Goal: Task Accomplishment & Management: Use online tool/utility

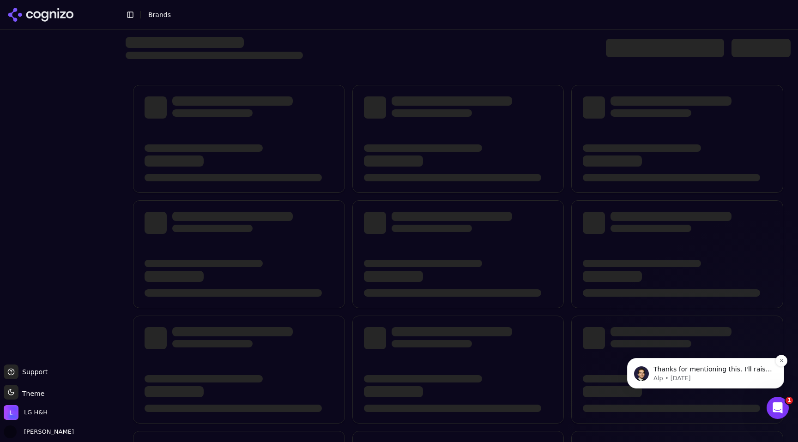
click at [708, 370] on p "Thanks for mentioning this. I'll raise it to my team and get this false positiv…" at bounding box center [712, 369] width 119 height 9
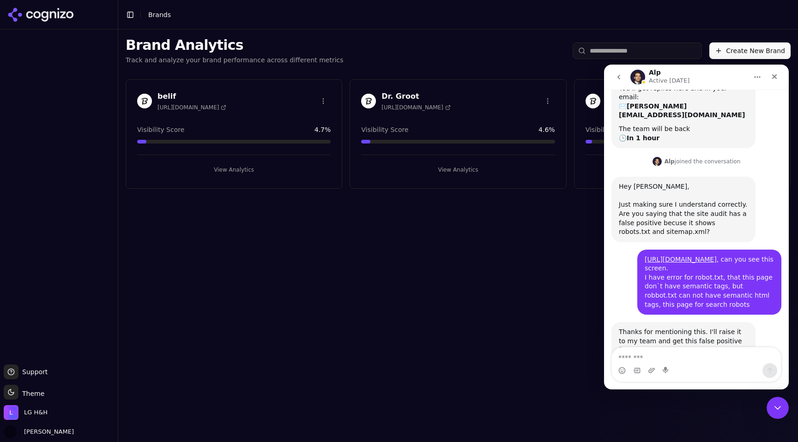
scroll to position [117, 0]
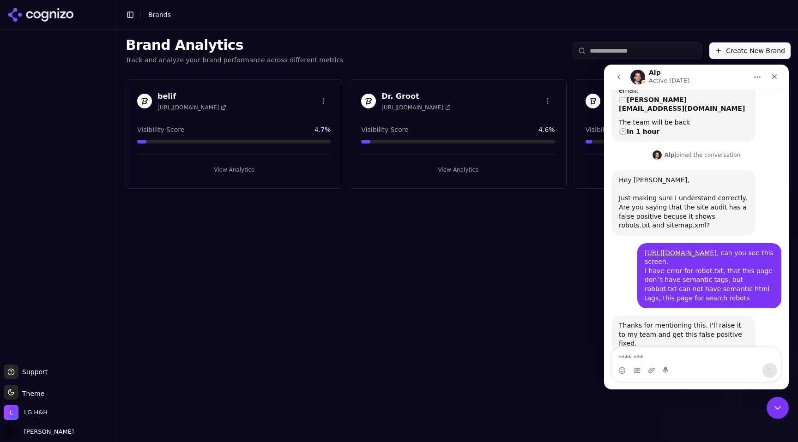
click at [368, 215] on div "Brand Analytics Track and analyze your brand performance across different metri…" at bounding box center [457, 236] width 679 height 413
click at [776, 78] on icon "Close" at bounding box center [773, 76] width 7 height 7
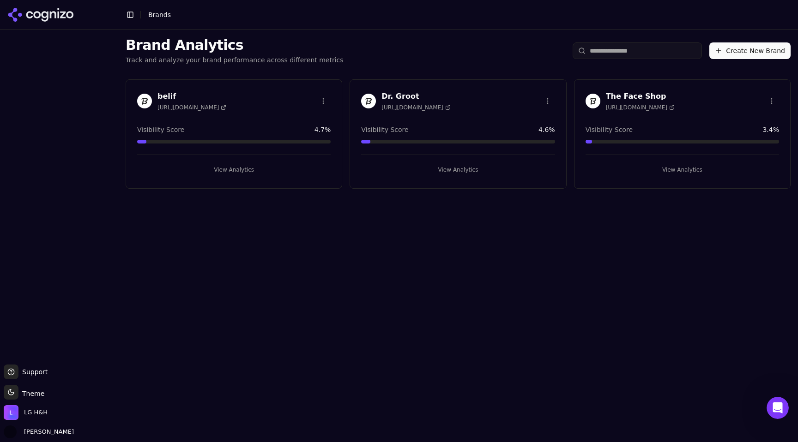
click at [162, 99] on h3 "belif" at bounding box center [191, 96] width 69 height 11
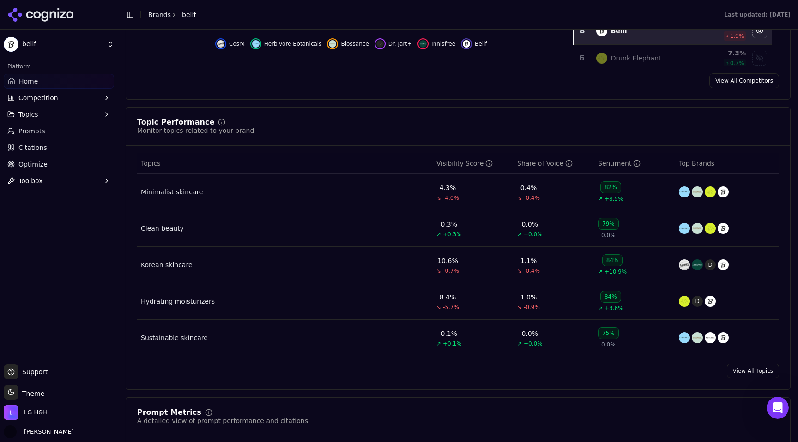
scroll to position [320, 0]
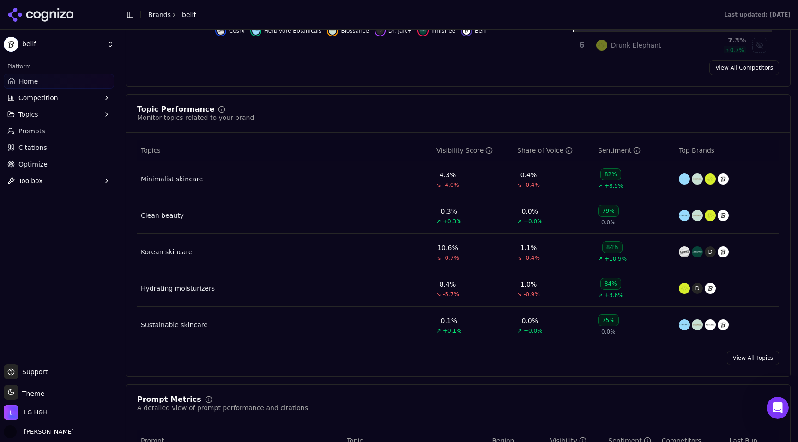
click at [753, 362] on link "View All Topics" at bounding box center [753, 358] width 52 height 15
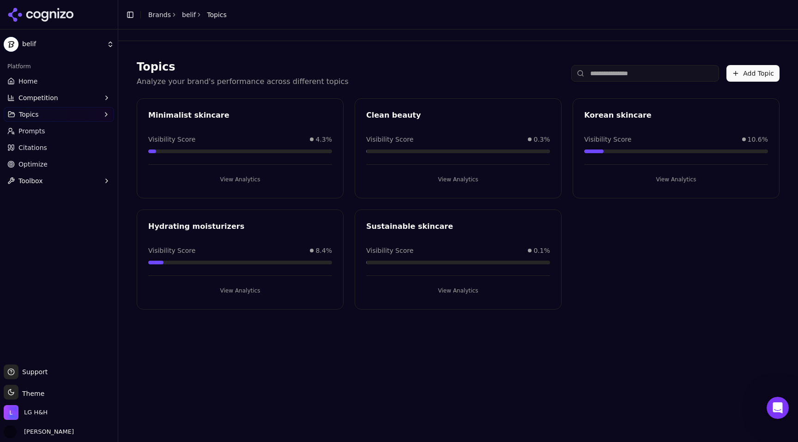
click at [246, 181] on button "View Analytics" at bounding box center [240, 179] width 184 height 15
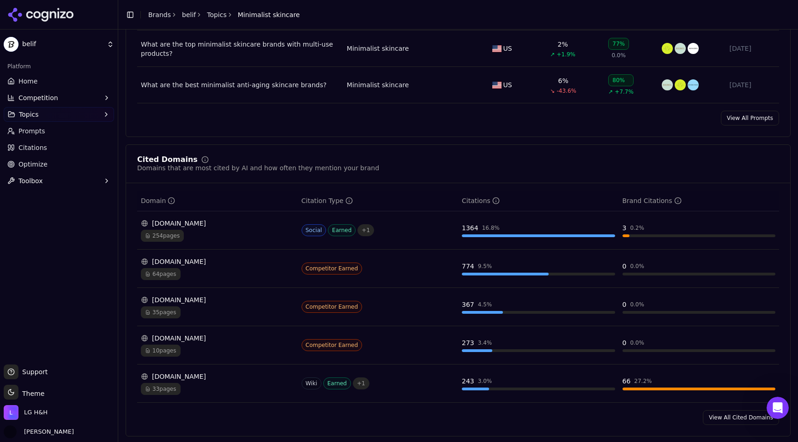
scroll to position [535, 0]
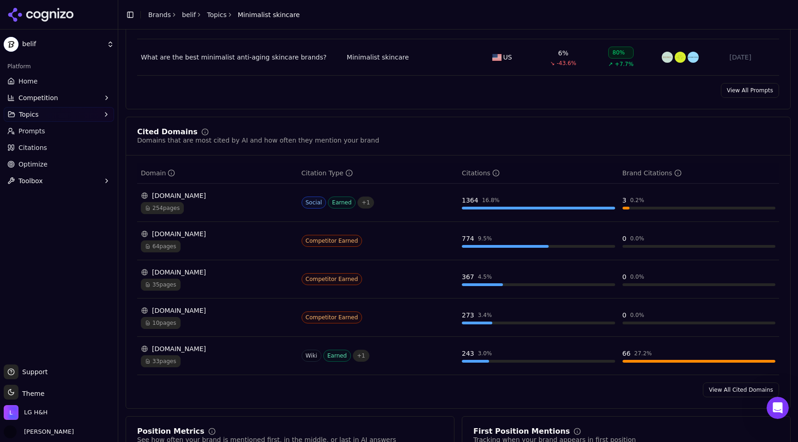
click at [166, 322] on span "10 pages" at bounding box center [161, 323] width 40 height 12
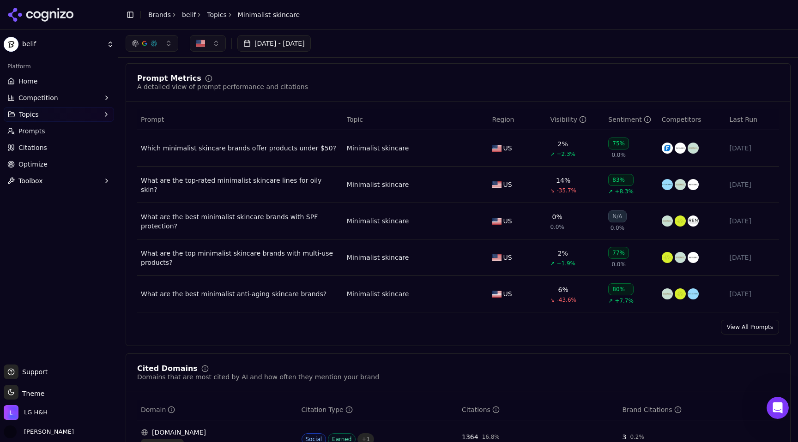
scroll to position [0, 0]
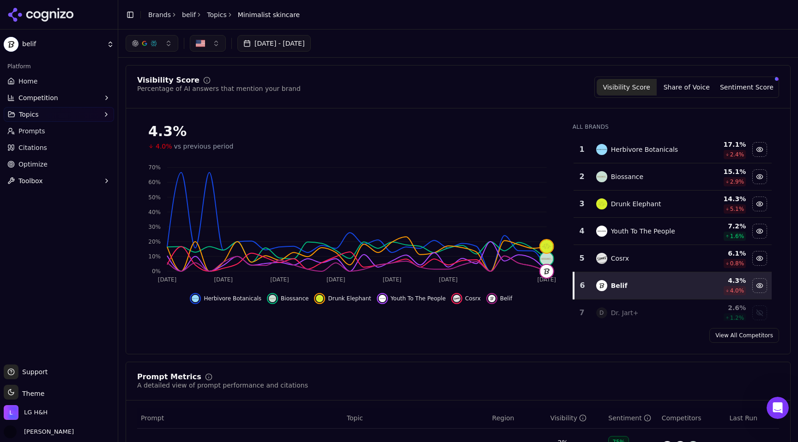
click at [22, 164] on span "Optimize" at bounding box center [32, 164] width 29 height 9
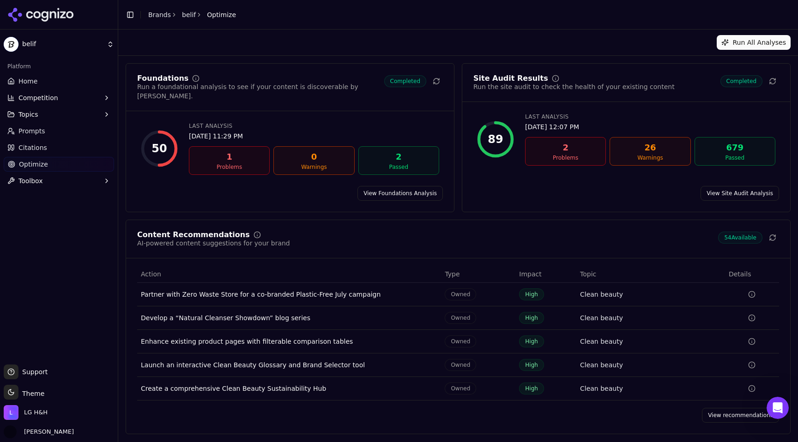
click at [35, 149] on span "Citations" at bounding box center [32, 147] width 29 height 9
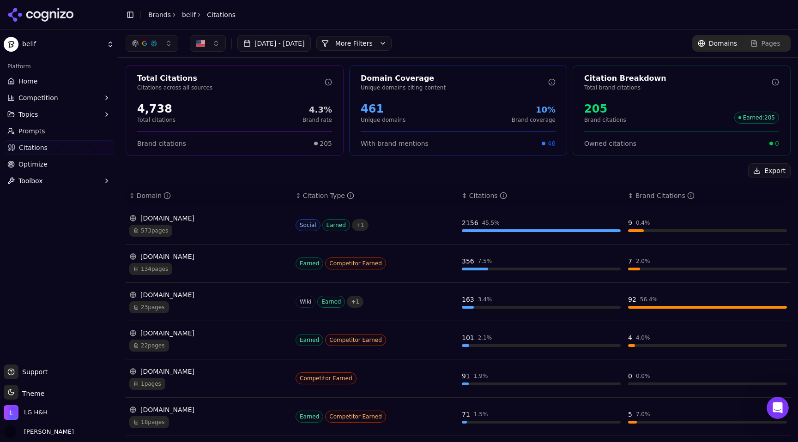
click at [53, 132] on link "Prompts" at bounding box center [59, 131] width 110 height 15
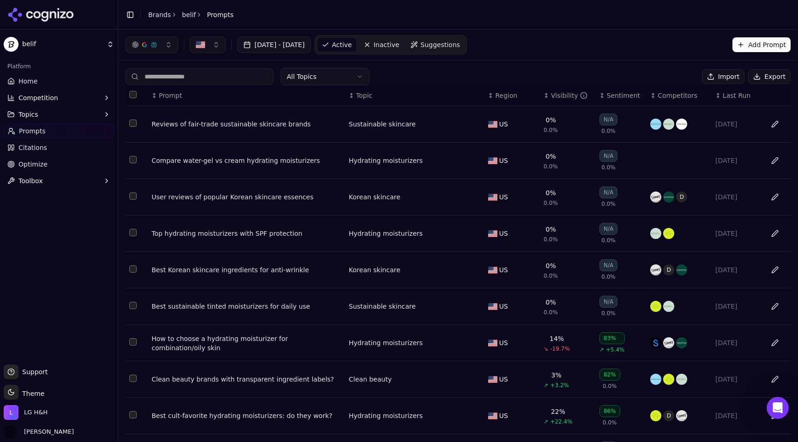
click at [53, 101] on span "Competition" at bounding box center [38, 97] width 40 height 9
click at [44, 114] on span "Metrics" at bounding box center [59, 112] width 80 height 9
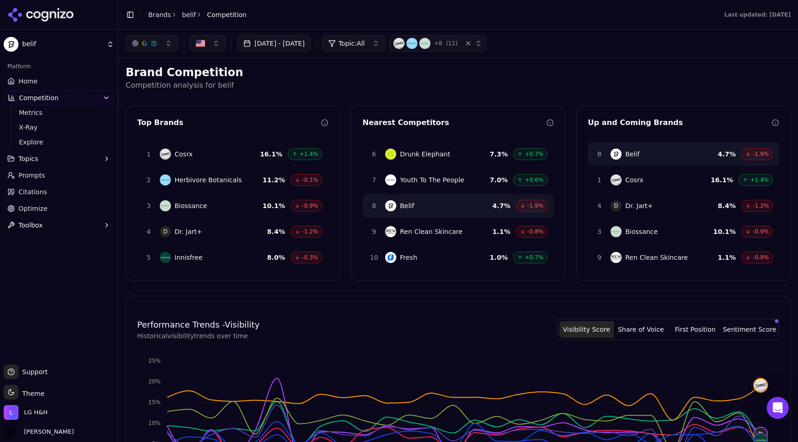
click at [526, 204] on div "-1.9%" at bounding box center [532, 206] width 32 height 12
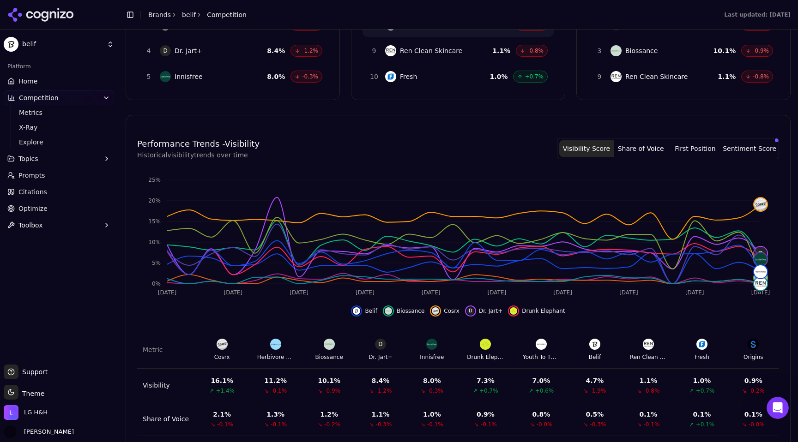
scroll to position [272, 0]
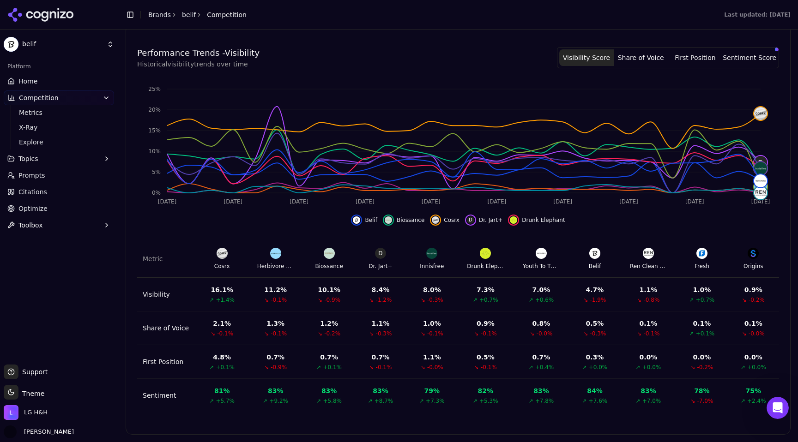
click at [39, 211] on span "Optimize" at bounding box center [32, 208] width 29 height 9
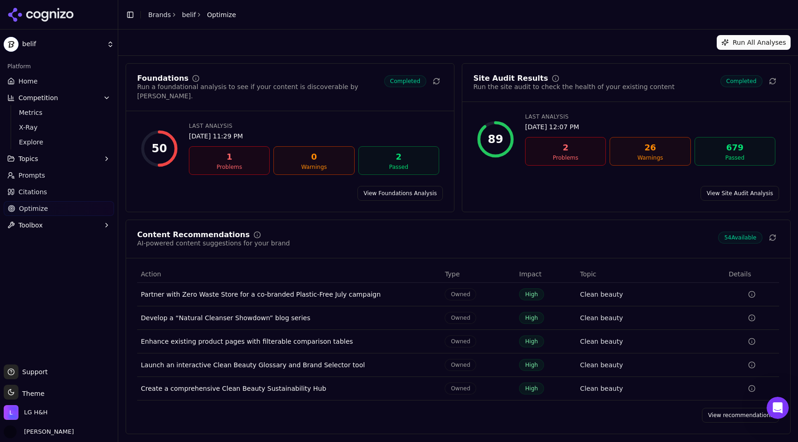
click at [427, 186] on link "View Foundations Analysis" at bounding box center [399, 193] width 85 height 15
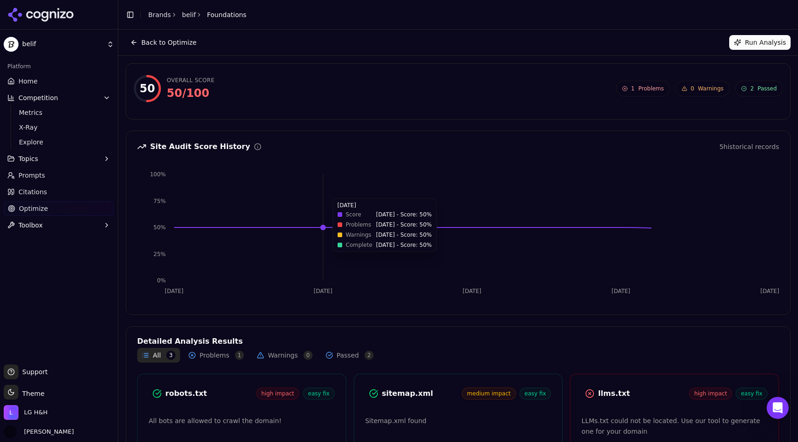
scroll to position [75, 0]
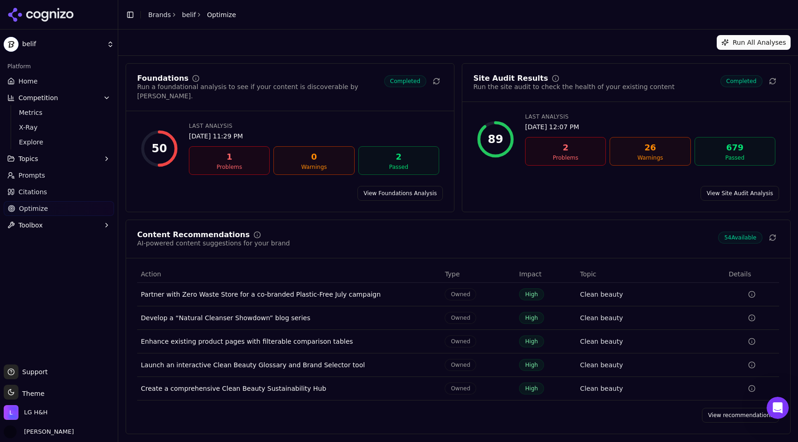
click at [748, 187] on link "View Site Audit Analysis" at bounding box center [739, 193] width 78 height 15
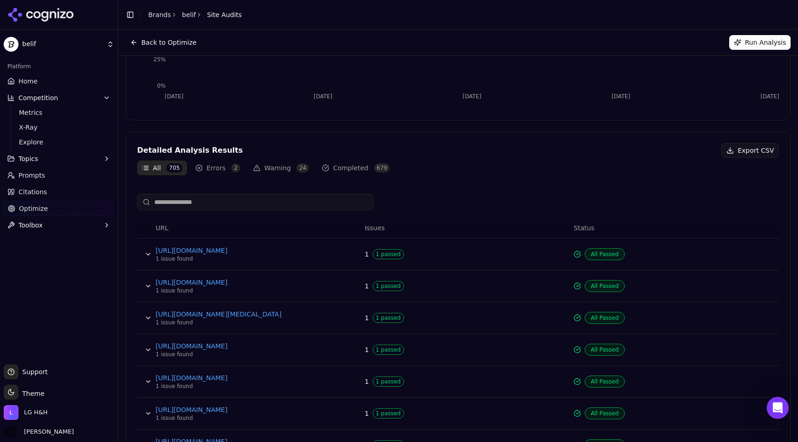
scroll to position [148, 0]
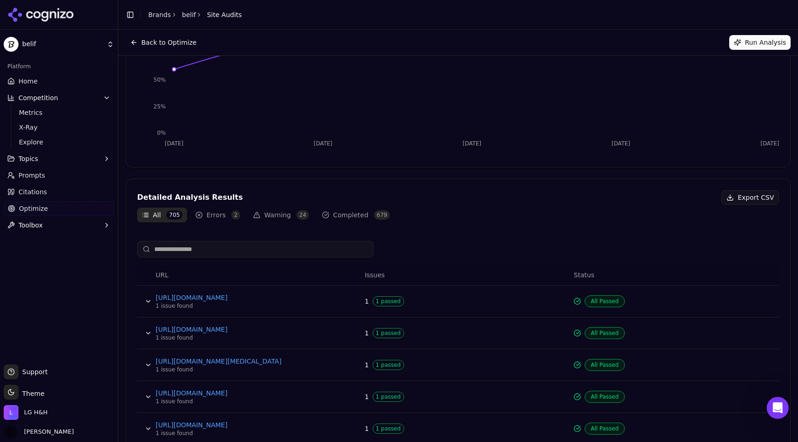
click at [211, 220] on button "Errors 2" at bounding box center [218, 215] width 54 height 15
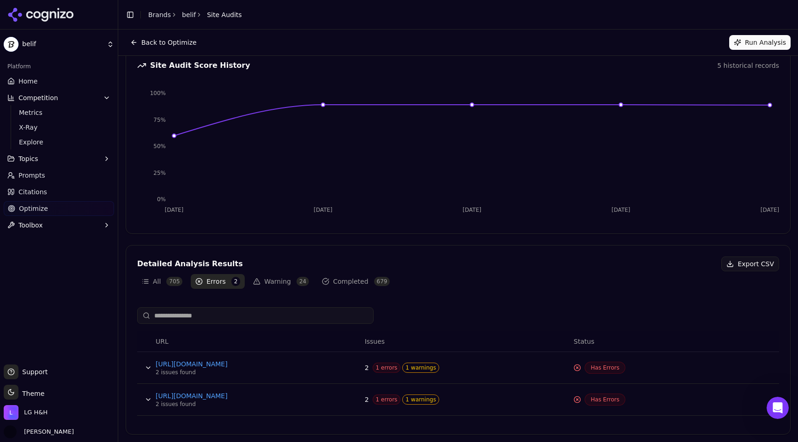
click at [275, 278] on button "Warning 24" at bounding box center [280, 281] width 65 height 15
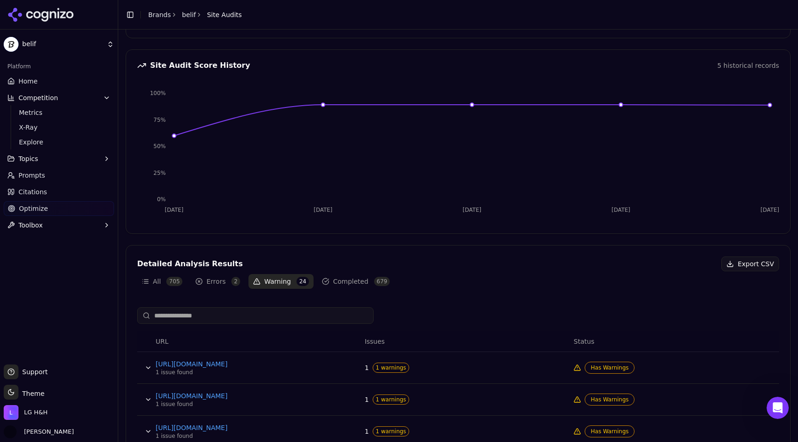
scroll to position [201, 0]
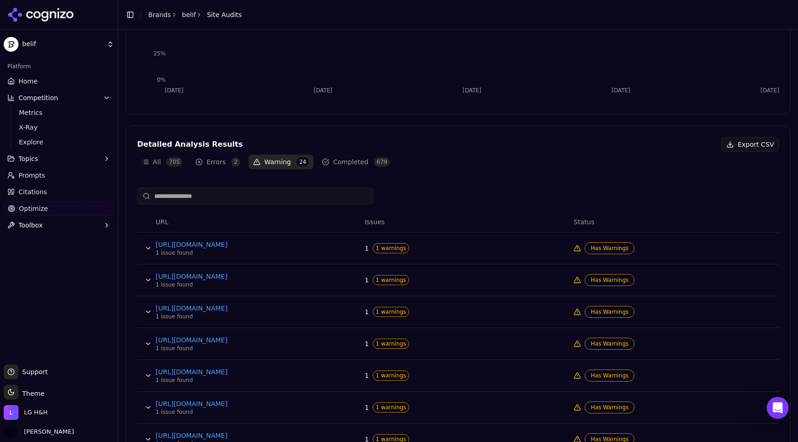
click at [146, 247] on button "Data table" at bounding box center [148, 248] width 15 height 15
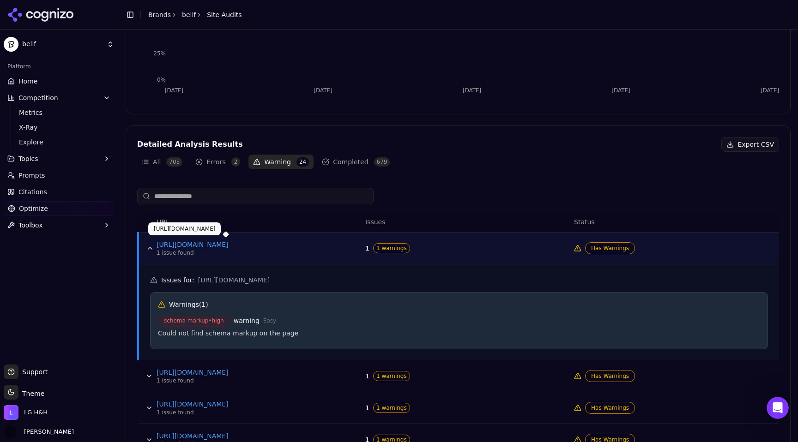
click at [272, 245] on link "[URL][DOMAIN_NAME]" at bounding box center [225, 244] width 138 height 9
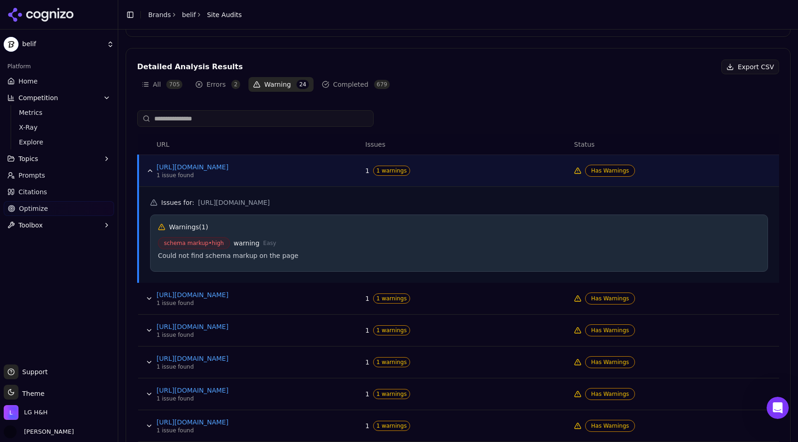
scroll to position [294, 0]
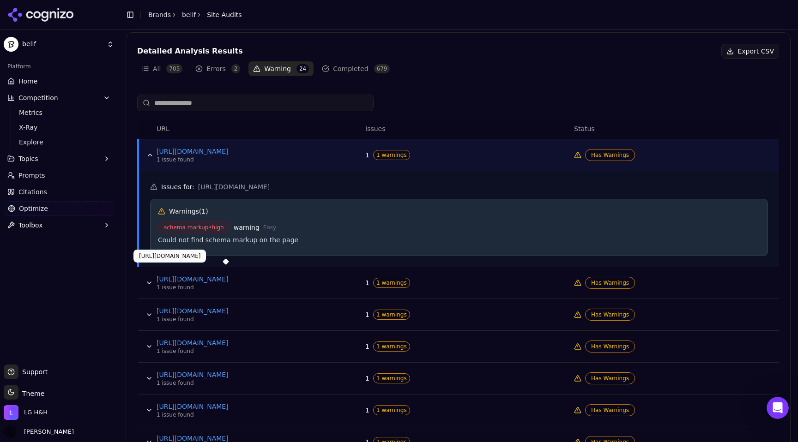
click at [271, 282] on link "[URL][DOMAIN_NAME]" at bounding box center [225, 279] width 138 height 9
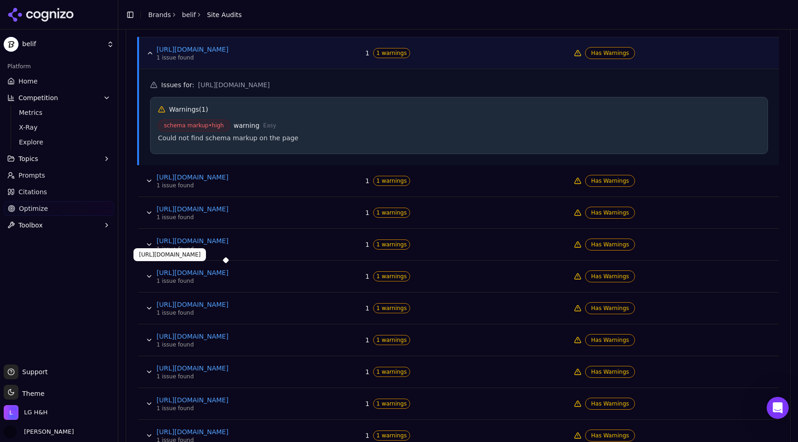
scroll to position [424, 0]
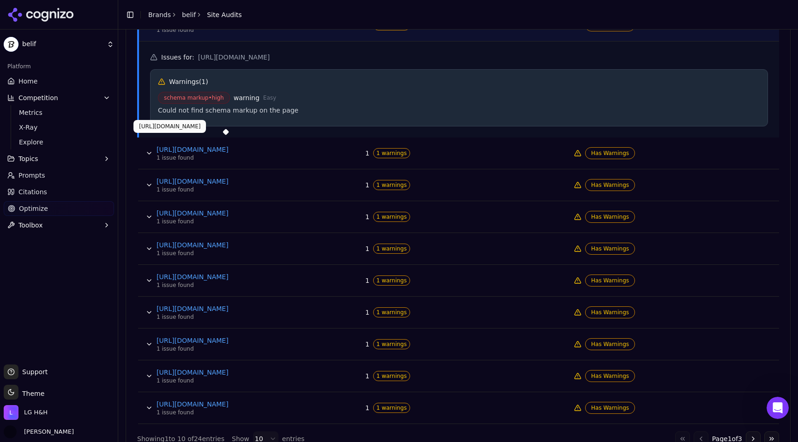
click at [255, 152] on link "[URL][DOMAIN_NAME]" at bounding box center [225, 149] width 138 height 9
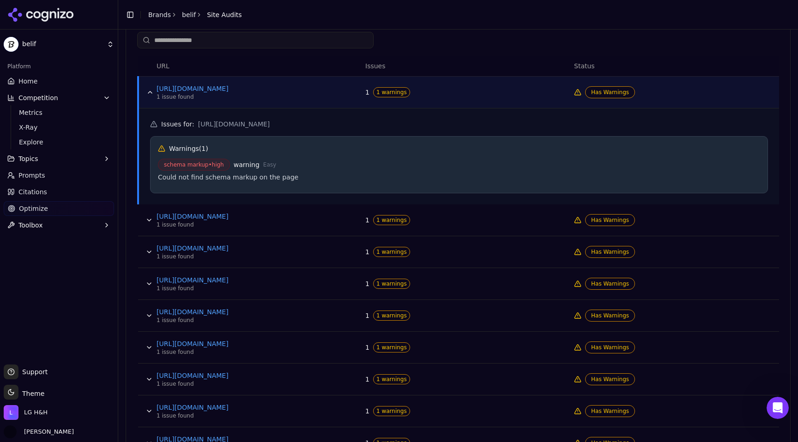
scroll to position [359, 0]
click at [150, 90] on button "Data table" at bounding box center [150, 90] width 15 height 15
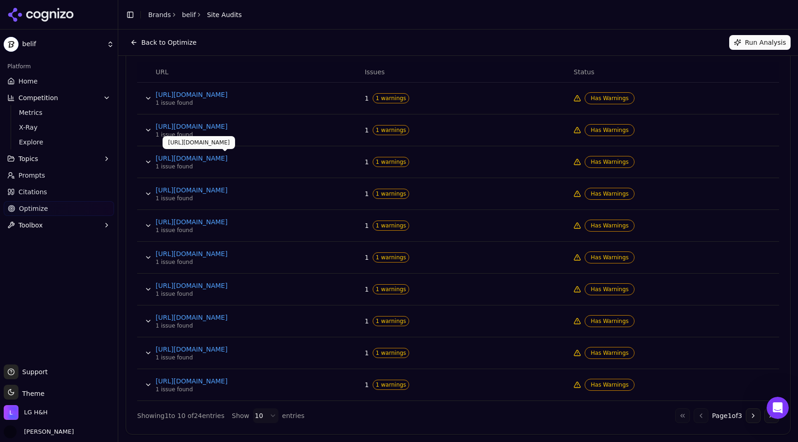
click at [175, 160] on link "[URL][DOMAIN_NAME]" at bounding box center [225, 158] width 138 height 9
click at [149, 161] on button "Data table" at bounding box center [148, 162] width 15 height 15
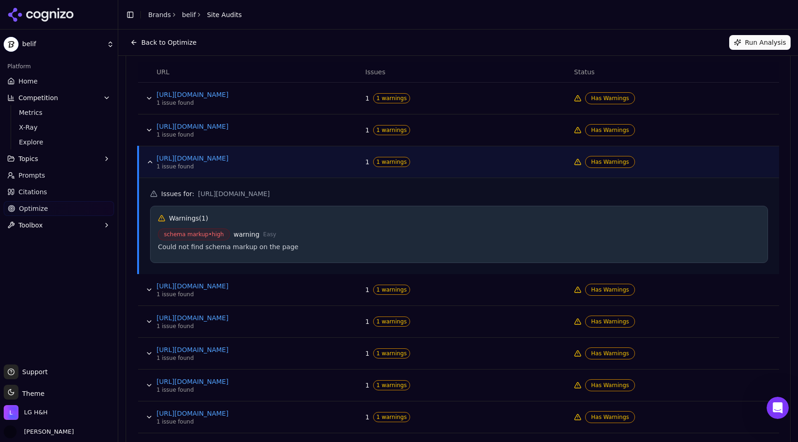
click at [148, 289] on button "Data table" at bounding box center [149, 289] width 15 height 15
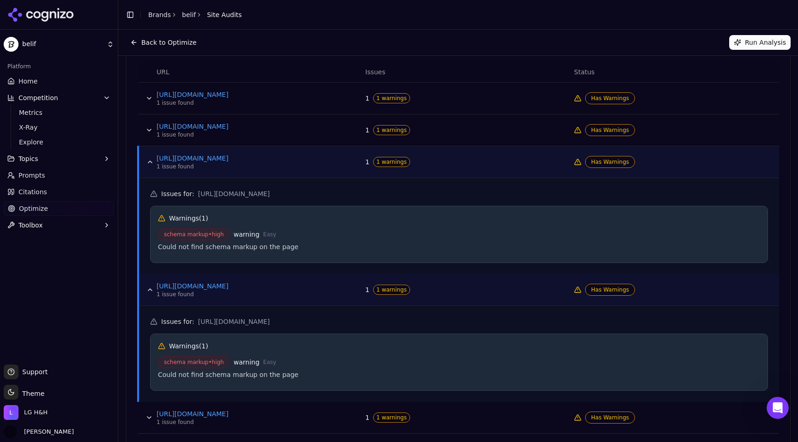
click at [151, 163] on button "Data table" at bounding box center [150, 162] width 15 height 15
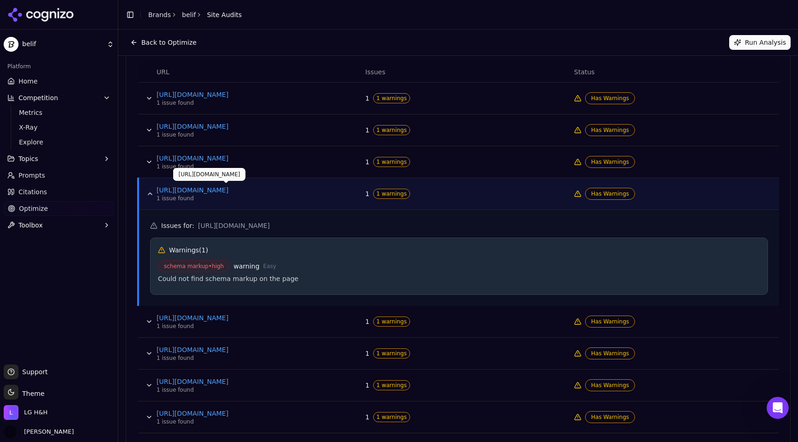
click at [229, 191] on link "[URL][DOMAIN_NAME]" at bounding box center [225, 190] width 138 height 9
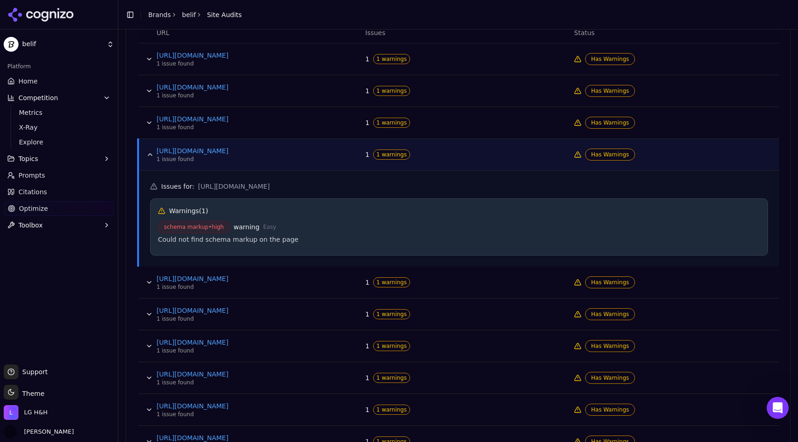
scroll to position [396, 0]
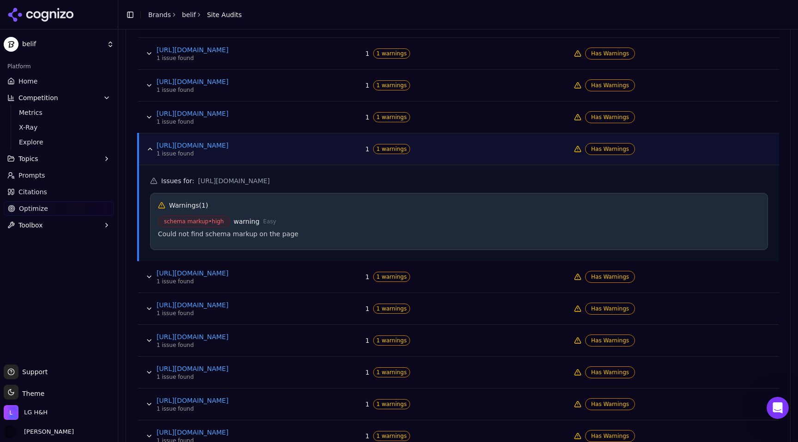
click at [149, 275] on button "Data table" at bounding box center [149, 277] width 15 height 15
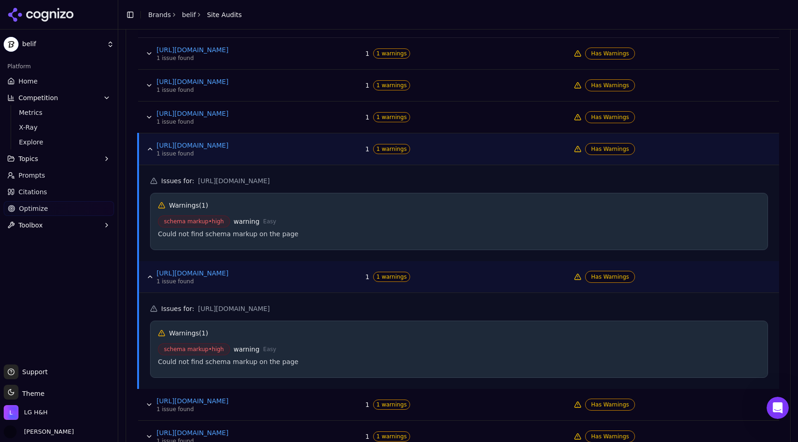
click at [148, 145] on button "Data table" at bounding box center [150, 149] width 15 height 15
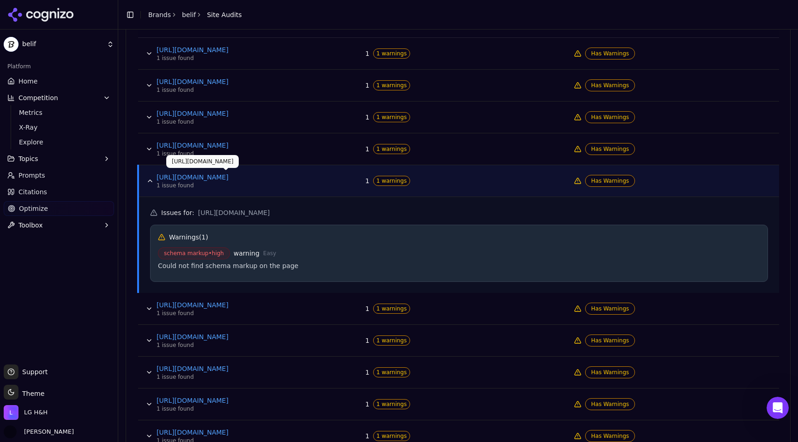
click at [251, 180] on link "[URL][DOMAIN_NAME]" at bounding box center [225, 177] width 138 height 9
click at [147, 182] on button "Data table" at bounding box center [150, 181] width 15 height 15
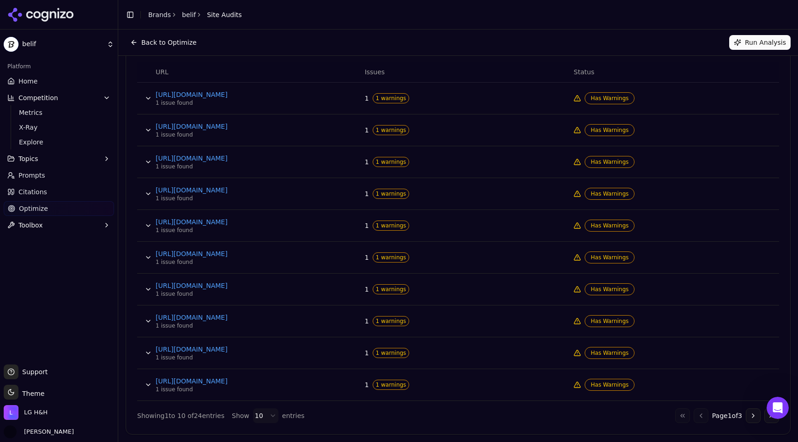
click at [146, 255] on button "Data table" at bounding box center [148, 257] width 15 height 15
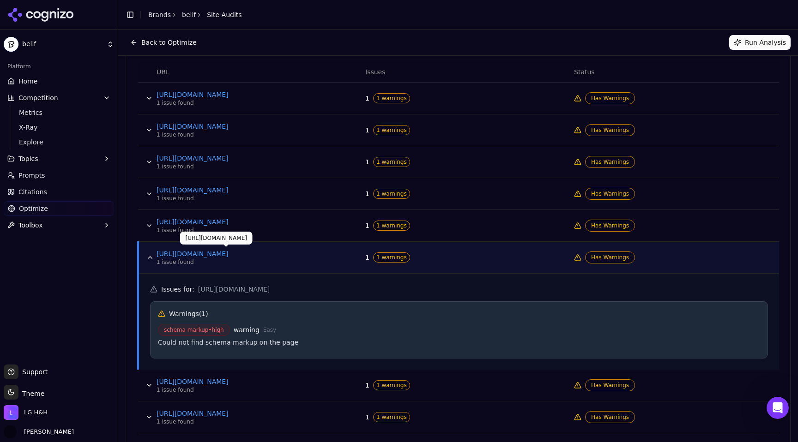
click at [214, 252] on link "[URL][DOMAIN_NAME]" at bounding box center [225, 253] width 138 height 9
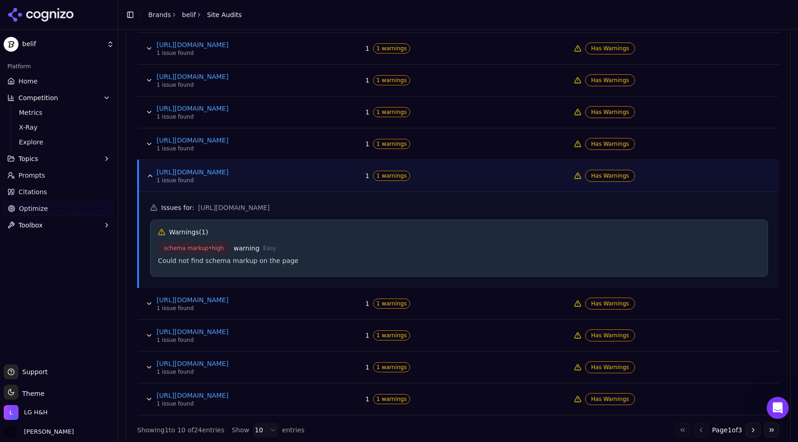
scroll to position [447, 0]
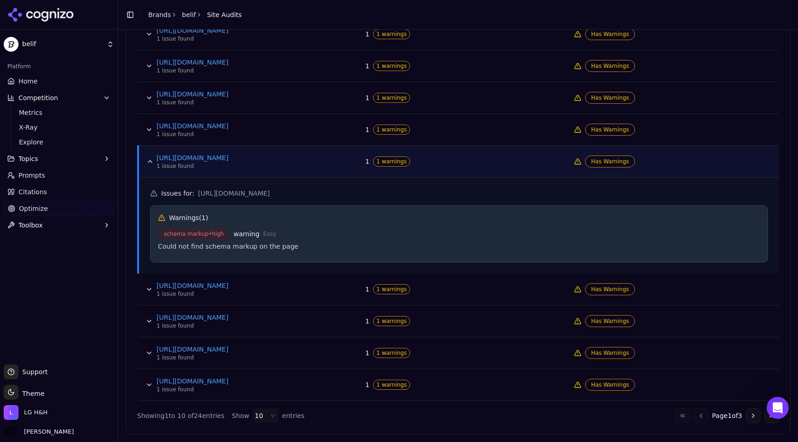
click at [144, 287] on button "Data table" at bounding box center [149, 289] width 15 height 15
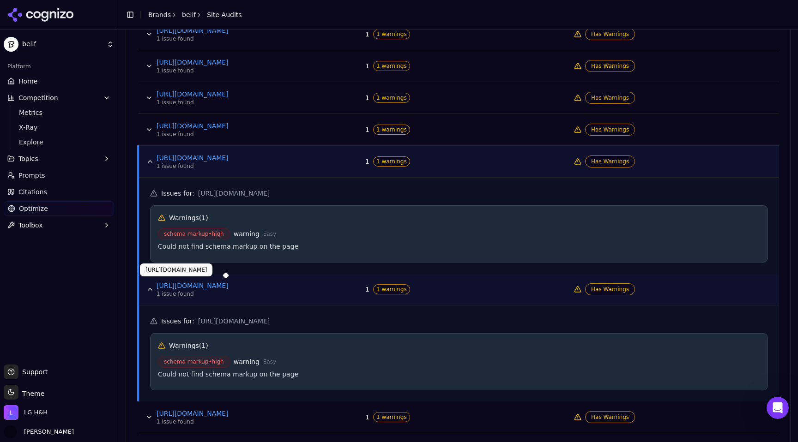
click at [250, 283] on link "[URL][DOMAIN_NAME]" at bounding box center [225, 285] width 138 height 9
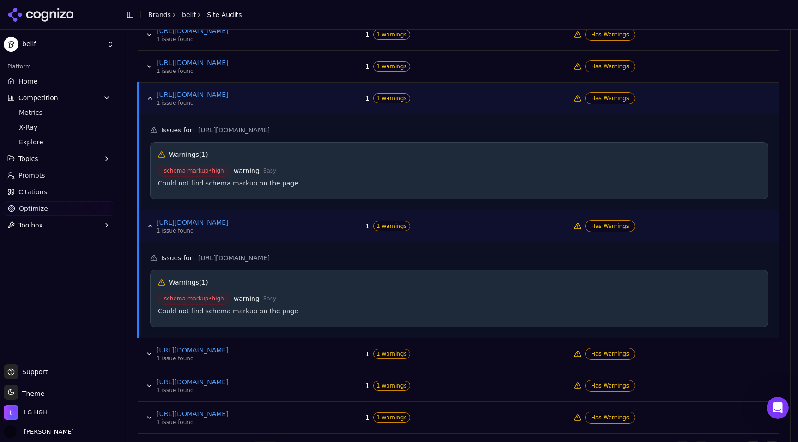
scroll to position [543, 0]
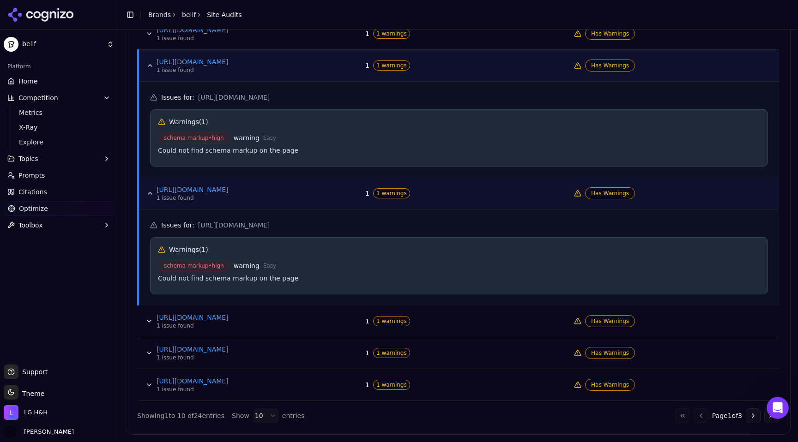
click at [147, 321] on button "Data table" at bounding box center [149, 321] width 15 height 15
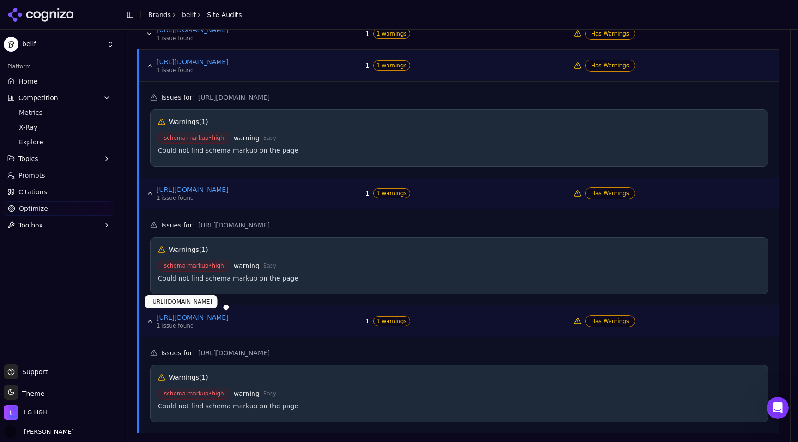
click at [234, 314] on link "[URL][DOMAIN_NAME]" at bounding box center [225, 317] width 138 height 9
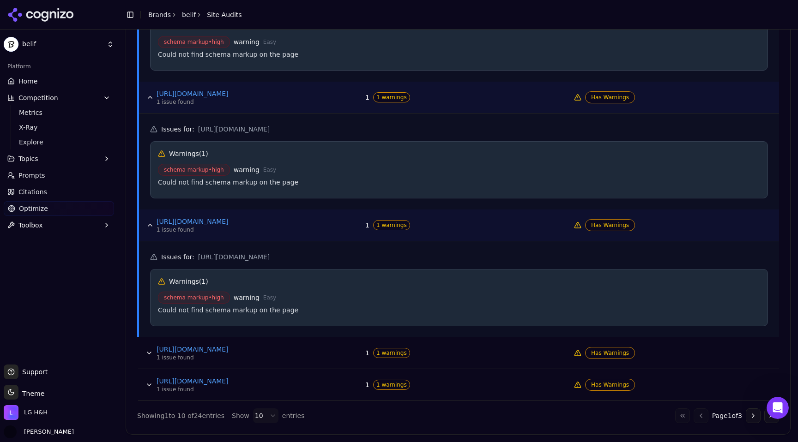
click at [149, 353] on button "Data table" at bounding box center [149, 353] width 15 height 15
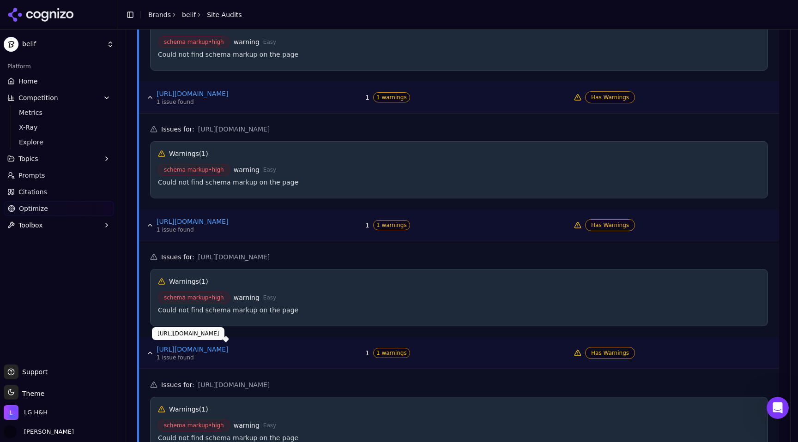
click at [256, 346] on link "[URL][DOMAIN_NAME]" at bounding box center [225, 349] width 138 height 9
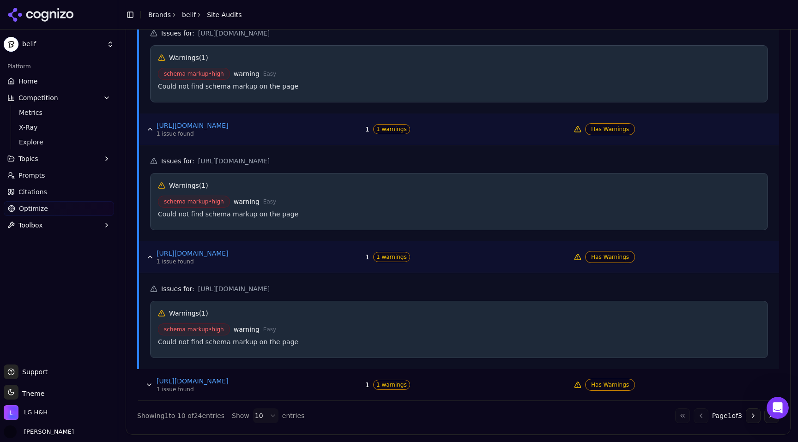
click at [144, 384] on button "Data table" at bounding box center [149, 385] width 15 height 15
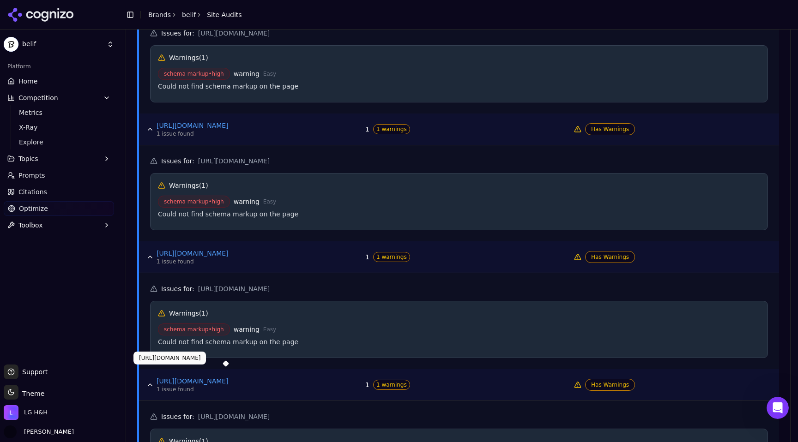
scroll to position [831, 0]
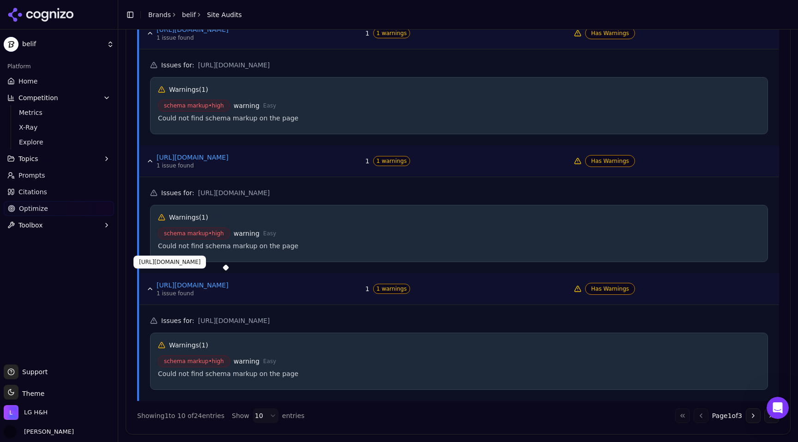
click at [224, 284] on link "[URL][DOMAIN_NAME]" at bounding box center [225, 285] width 138 height 9
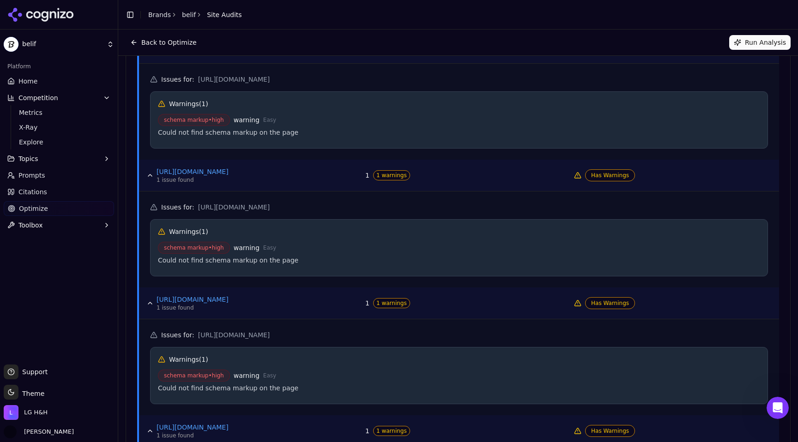
scroll to position [461, 0]
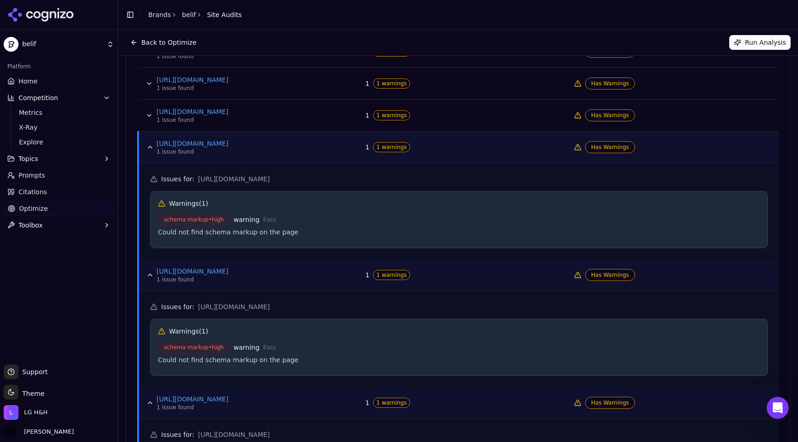
click at [146, 148] on button "Data table" at bounding box center [150, 147] width 15 height 15
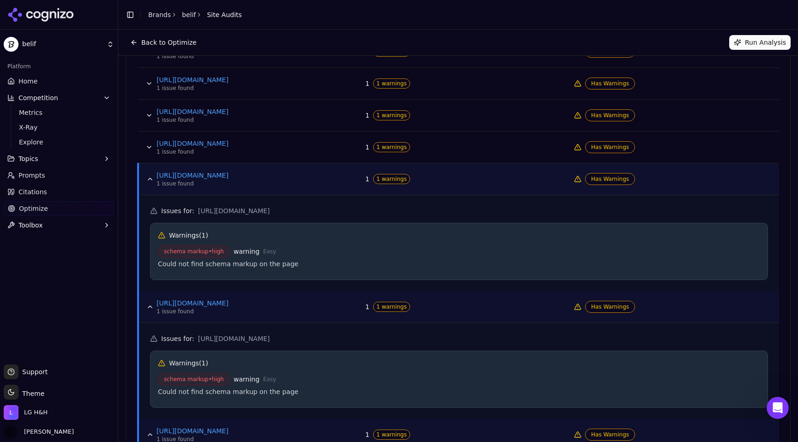
click at [150, 178] on button "Data table" at bounding box center [150, 179] width 15 height 15
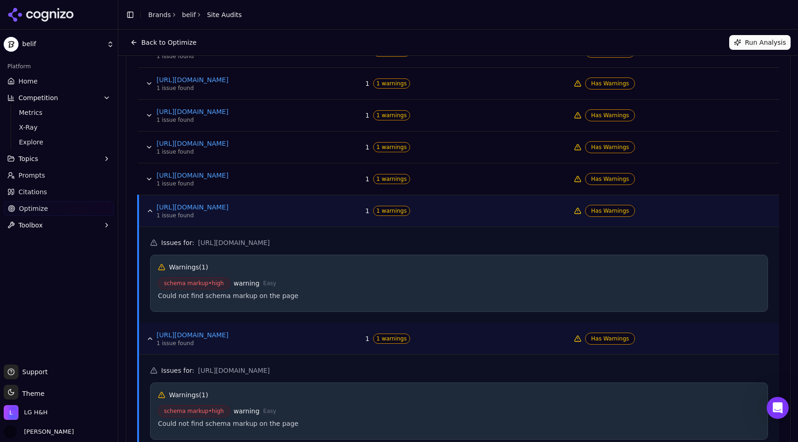
click at [149, 208] on button "Data table" at bounding box center [150, 211] width 15 height 15
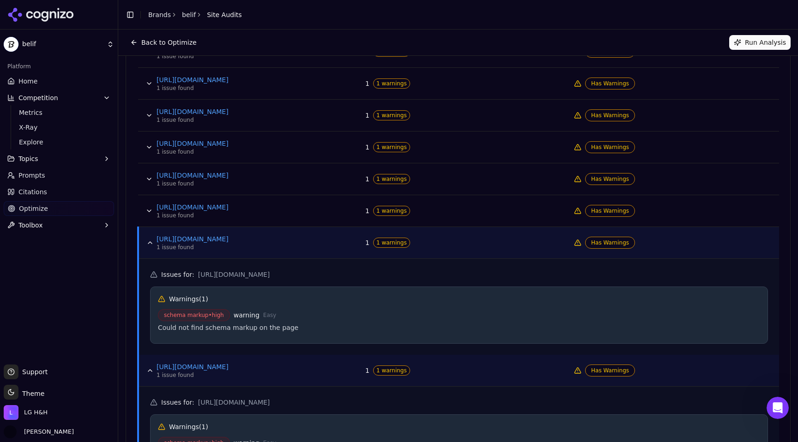
click at [152, 240] on button "Data table" at bounding box center [150, 242] width 15 height 15
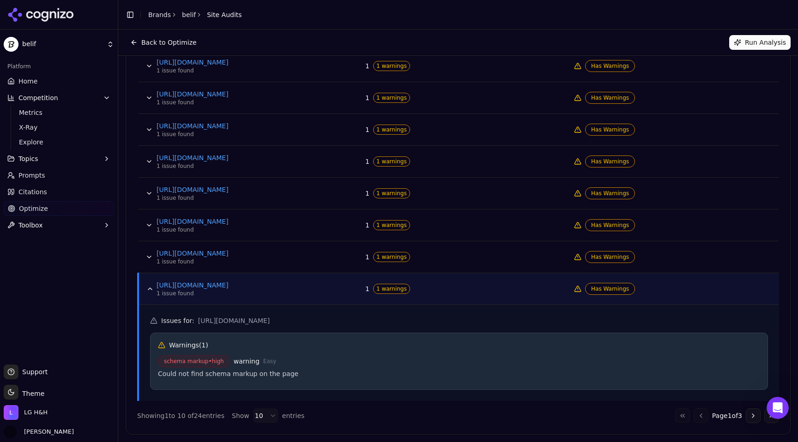
scroll to position [447, 0]
click at [148, 287] on button "Data table" at bounding box center [150, 289] width 15 height 15
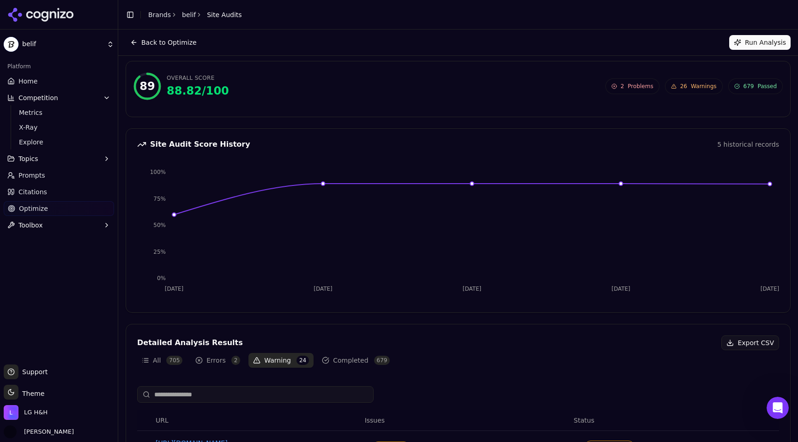
scroll to position [0, 0]
